Goal: Information Seeking & Learning: Learn about a topic

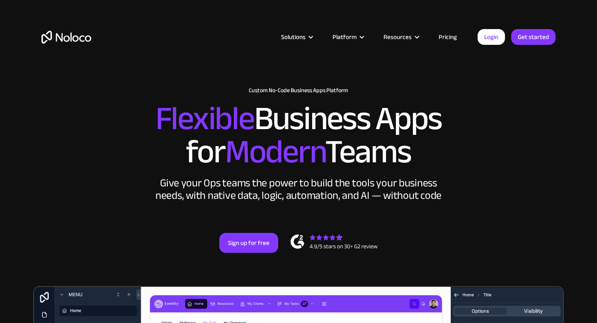
click at [453, 41] on link "Pricing" at bounding box center [448, 37] width 39 height 11
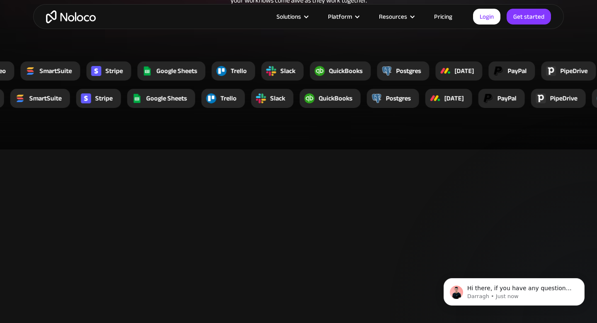
scroll to position [1670, 0]
